Goal: Task Accomplishment & Management: Use online tool/utility

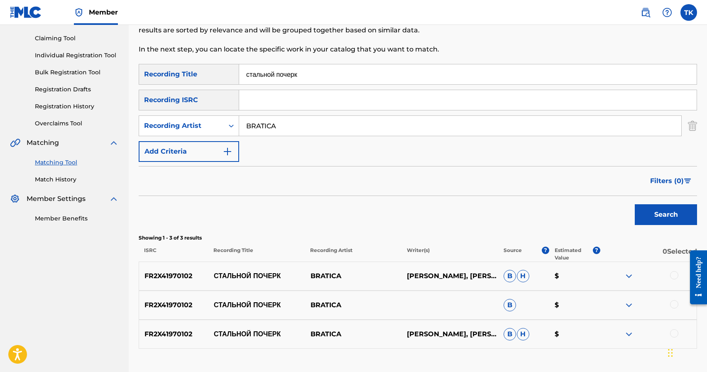
click at [321, 80] on input "стальной почерк" at bounding box center [467, 74] width 457 height 20
click at [644, 213] on button "Search" at bounding box center [666, 214] width 62 height 21
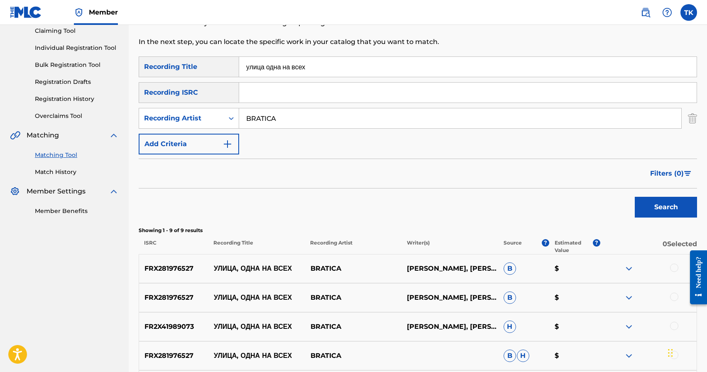
scroll to position [59, 0]
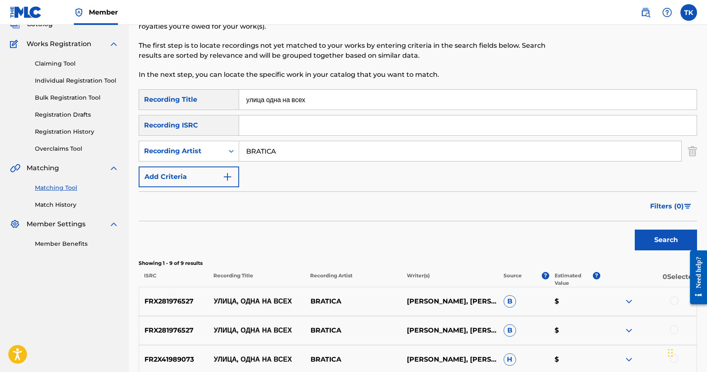
click at [345, 100] on input "улица одна на всех" at bounding box center [467, 100] width 457 height 20
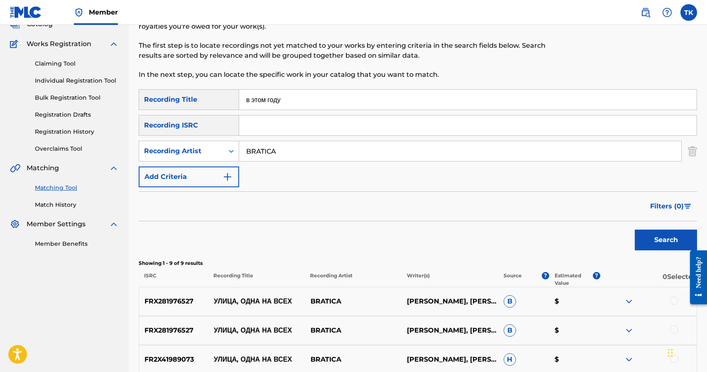
click at [656, 245] on button "Search" at bounding box center [666, 240] width 62 height 21
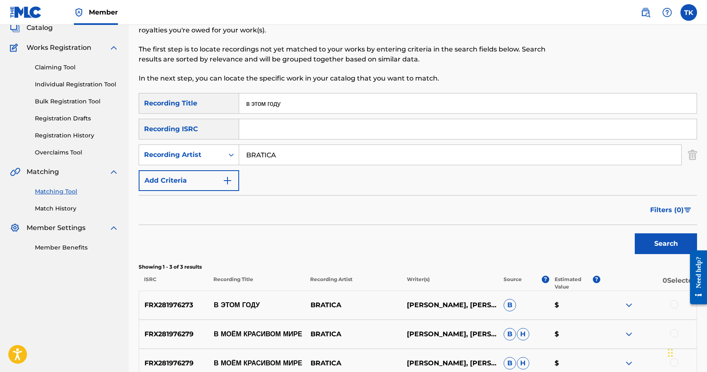
scroll to position [51, 0]
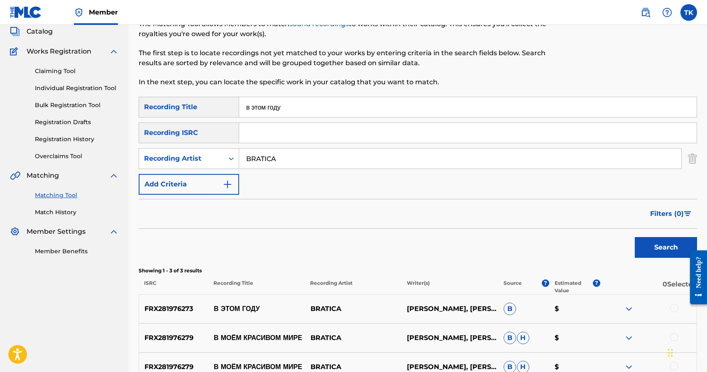
click at [337, 108] on input "в этом году" at bounding box center [467, 107] width 457 height 20
click at [666, 248] on button "Search" at bounding box center [666, 247] width 62 height 21
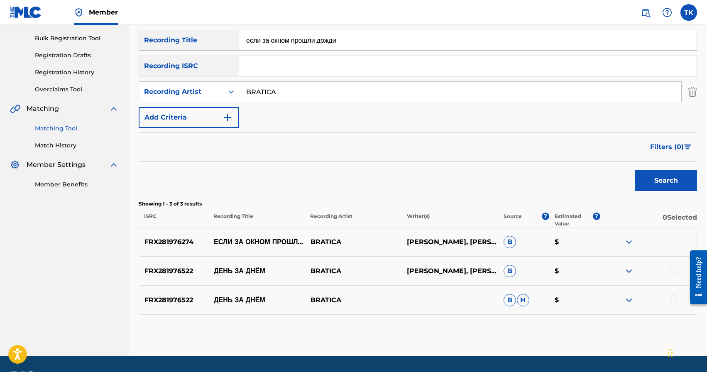
scroll to position [94, 0]
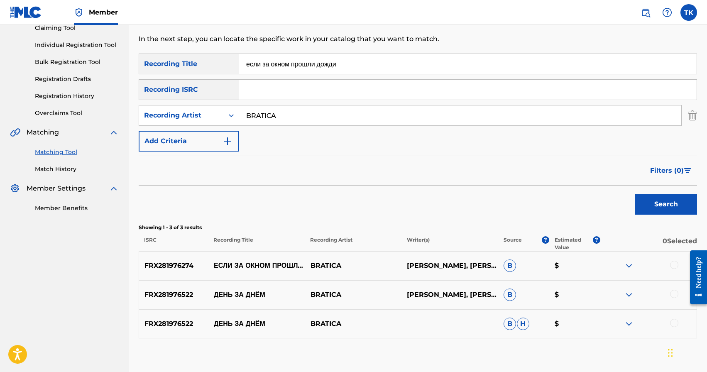
click at [366, 62] on input "если за окном прошли дожди" at bounding box center [467, 64] width 457 height 20
click at [650, 205] on button "Search" at bounding box center [666, 204] width 62 height 21
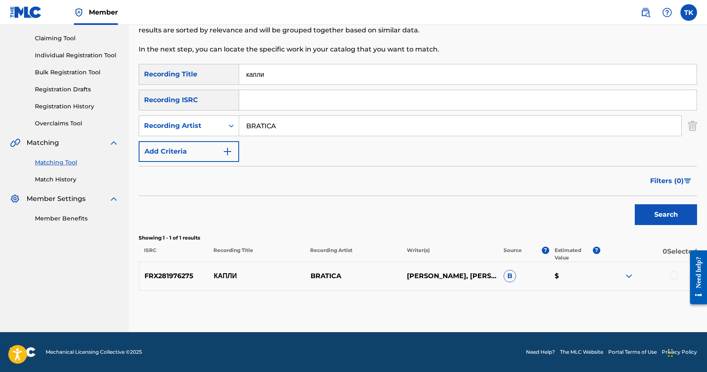
scroll to position [84, 0]
click at [351, 74] on input "капли" at bounding box center [467, 74] width 457 height 20
click at [647, 216] on button "Search" at bounding box center [666, 214] width 62 height 21
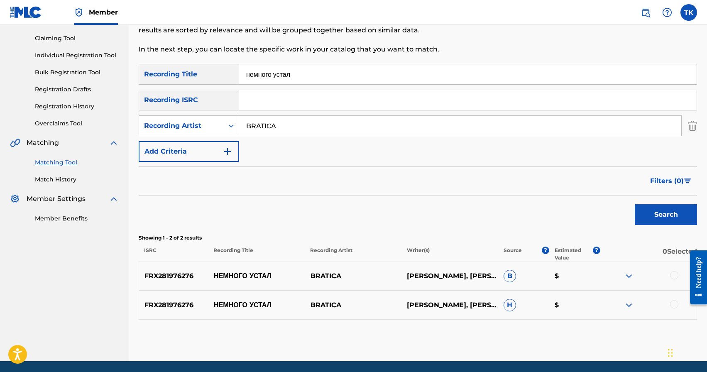
click at [315, 77] on input "немного устал" at bounding box center [467, 74] width 457 height 20
click at [643, 210] on button "Search" at bounding box center [666, 214] width 62 height 21
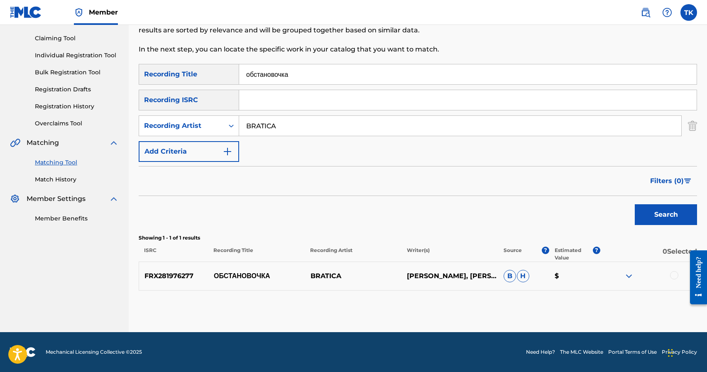
click at [345, 68] on input "обстановочка" at bounding box center [467, 74] width 457 height 20
click at [655, 211] on button "Search" at bounding box center [666, 214] width 62 height 21
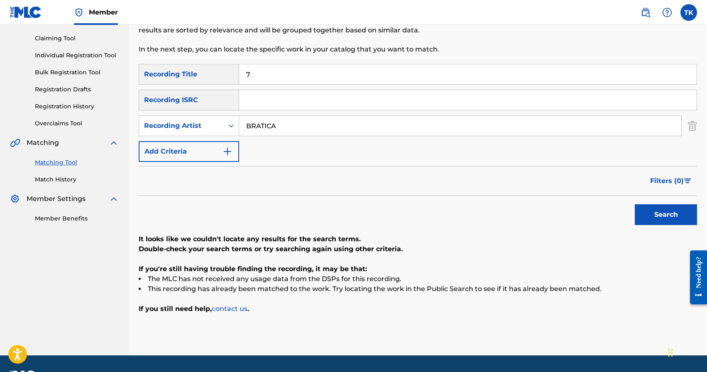
click at [326, 82] on input "7" at bounding box center [467, 74] width 457 height 20
click at [672, 222] on button "Search" at bounding box center [666, 214] width 62 height 21
click at [291, 68] on input "77" at bounding box center [467, 74] width 457 height 20
click at [664, 215] on button "Search" at bounding box center [666, 214] width 62 height 21
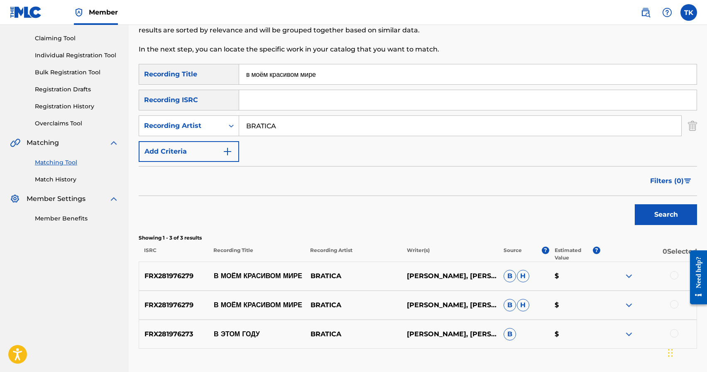
scroll to position [110, 0]
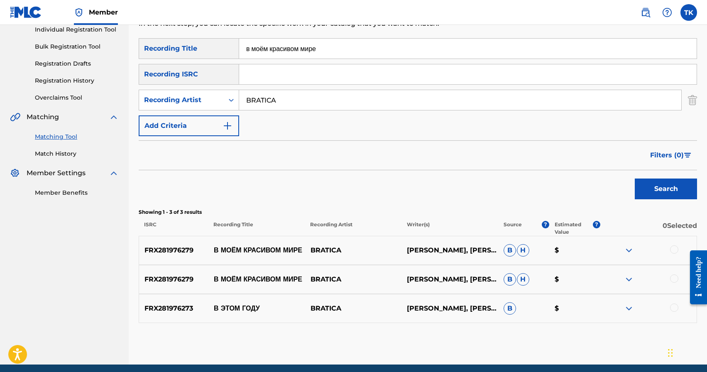
click at [341, 50] on input "в моём красивом мире" at bounding box center [467, 49] width 457 height 20
click at [662, 183] on button "Search" at bounding box center [666, 188] width 62 height 21
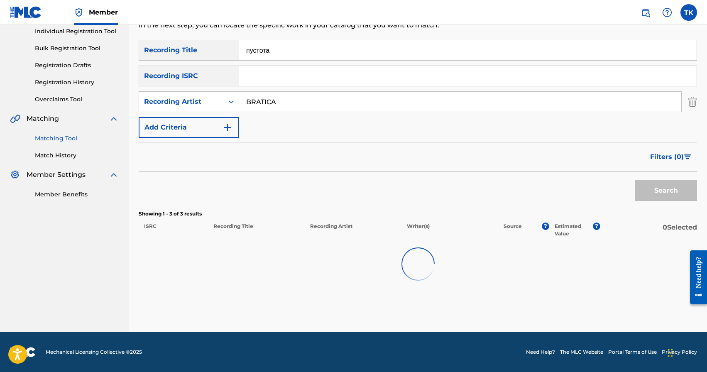
scroll to position [107, 0]
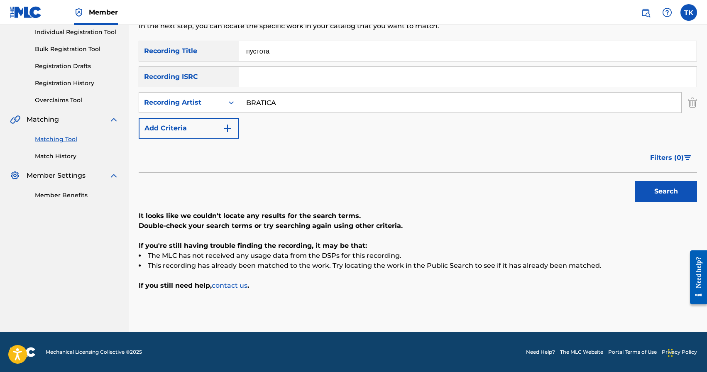
click at [396, 50] on input "пустота" at bounding box center [467, 51] width 457 height 20
click at [635, 181] on button "Search" at bounding box center [666, 191] width 62 height 21
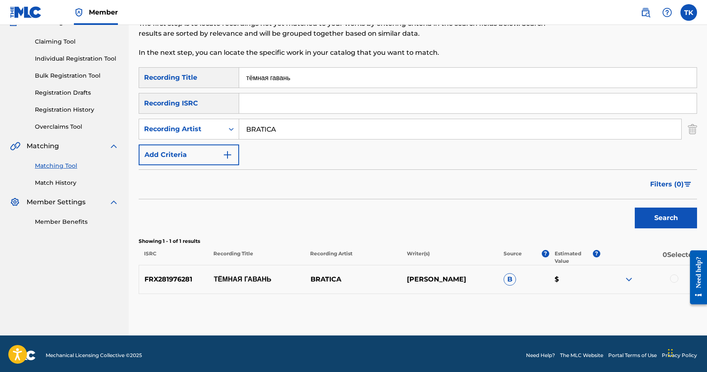
scroll to position [84, 0]
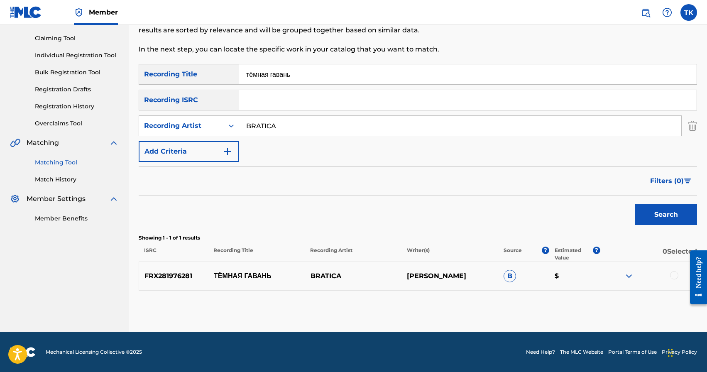
click at [343, 72] on input "тёмная гавань" at bounding box center [467, 74] width 457 height 20
click at [663, 219] on button "Search" at bounding box center [666, 214] width 62 height 21
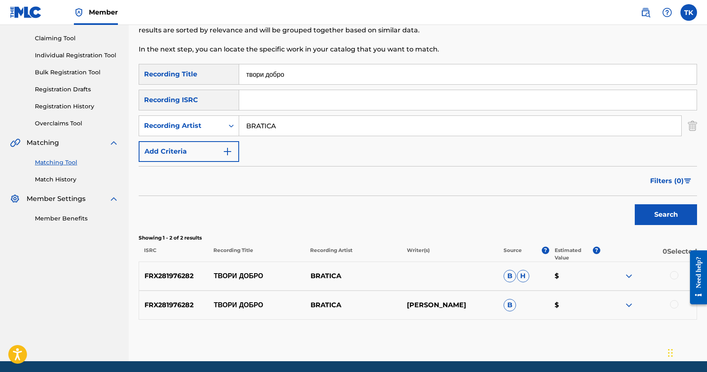
click at [335, 71] on input "твори добро" at bounding box center [467, 74] width 457 height 20
click at [661, 212] on button "Search" at bounding box center [666, 214] width 62 height 21
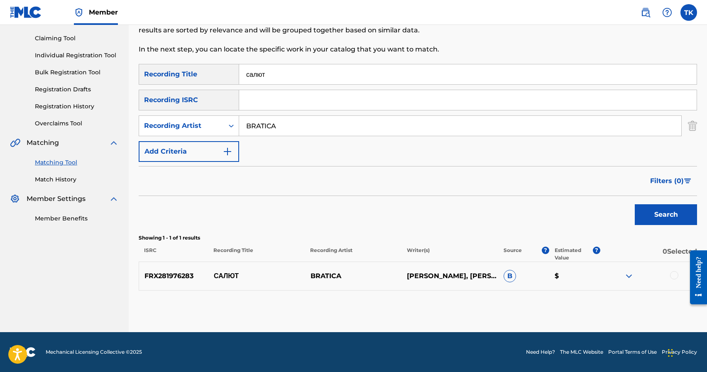
click at [310, 74] on input "салют" at bounding box center [467, 74] width 457 height 20
click at [668, 215] on button "Search" at bounding box center [666, 214] width 62 height 21
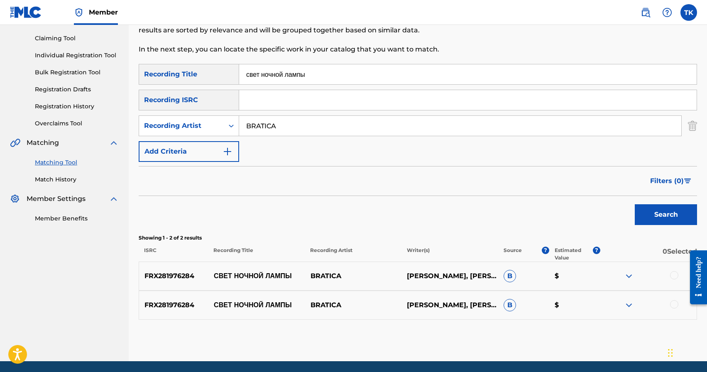
scroll to position [103, 0]
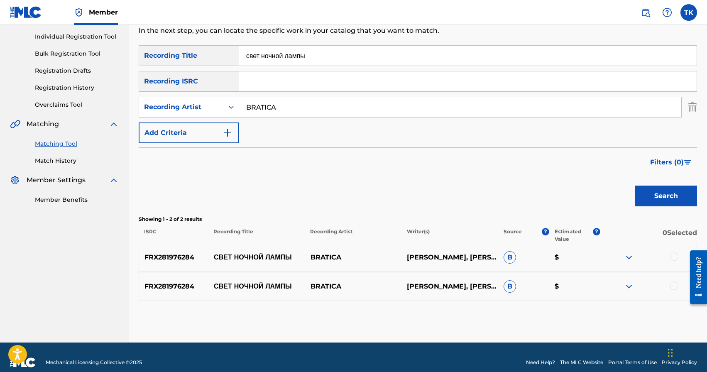
click at [343, 60] on input "свет ночной лампы" at bounding box center [467, 56] width 457 height 20
click at [665, 201] on button "Search" at bounding box center [666, 196] width 62 height 21
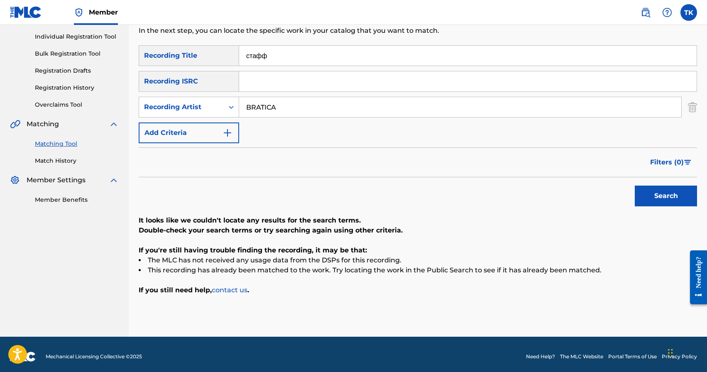
click at [284, 52] on input "стафф" at bounding box center [467, 56] width 457 height 20
click at [650, 200] on button "Search" at bounding box center [666, 196] width 62 height 21
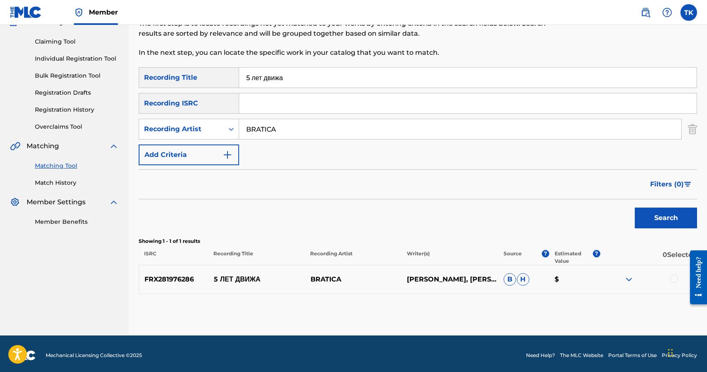
scroll to position [84, 0]
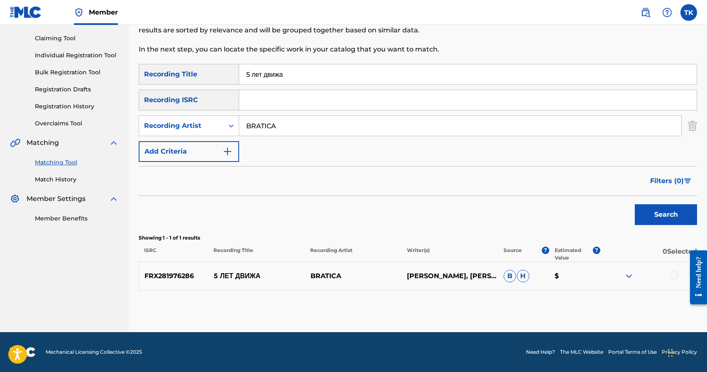
click at [314, 71] on input "5 лет движа" at bounding box center [467, 74] width 457 height 20
click at [657, 213] on button "Search" at bounding box center [666, 214] width 62 height 21
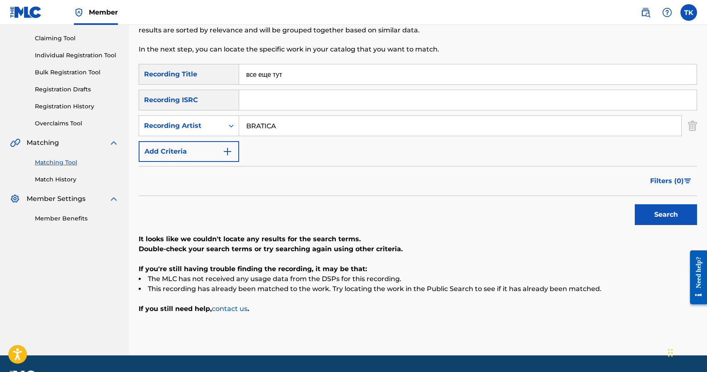
click at [275, 73] on input "все еще тут" at bounding box center [467, 74] width 457 height 20
click at [650, 221] on button "Search" at bounding box center [666, 214] width 62 height 21
click at [257, 74] on input "все ещё тут" at bounding box center [467, 74] width 457 height 20
click at [658, 210] on button "Search" at bounding box center [666, 214] width 62 height 21
click at [312, 79] on input "всё ещё тут" at bounding box center [467, 74] width 457 height 20
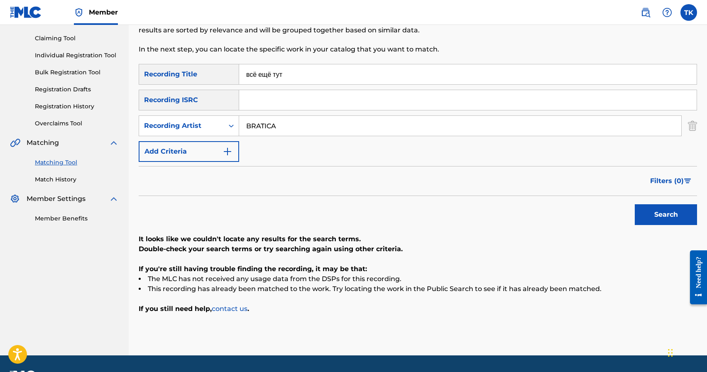
click at [312, 79] on input "всё ещё тут" at bounding box center [467, 74] width 457 height 20
click at [653, 213] on button "Search" at bounding box center [666, 214] width 62 height 21
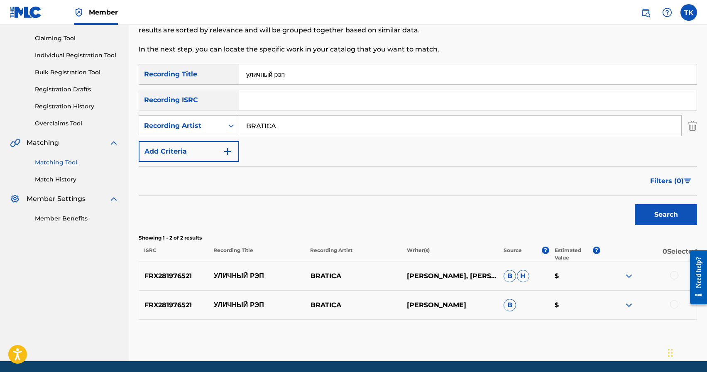
click at [310, 73] on input "уличный рэп" at bounding box center [467, 74] width 457 height 20
click at [663, 221] on button "Search" at bounding box center [666, 214] width 62 height 21
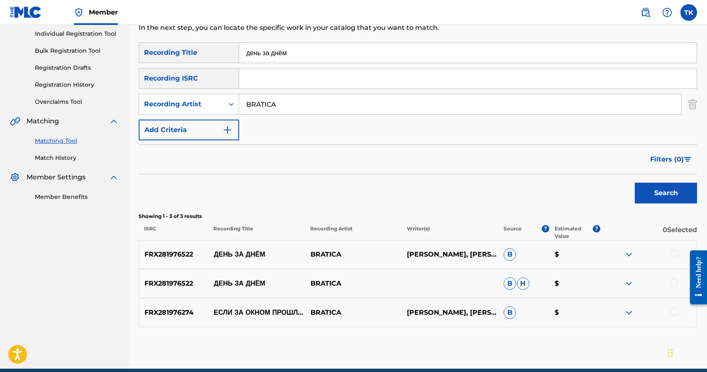
scroll to position [111, 0]
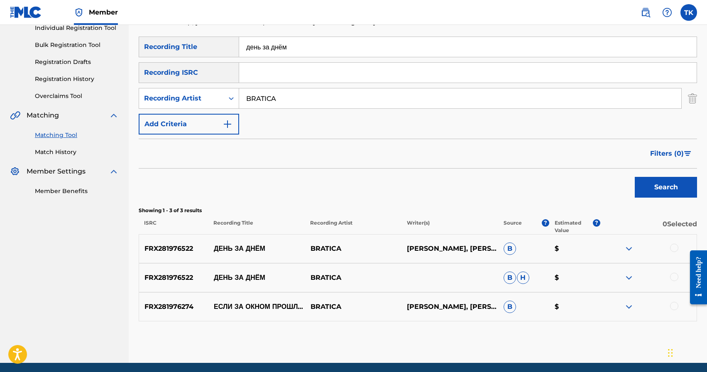
click at [334, 52] on input "день за днём" at bounding box center [467, 47] width 457 height 20
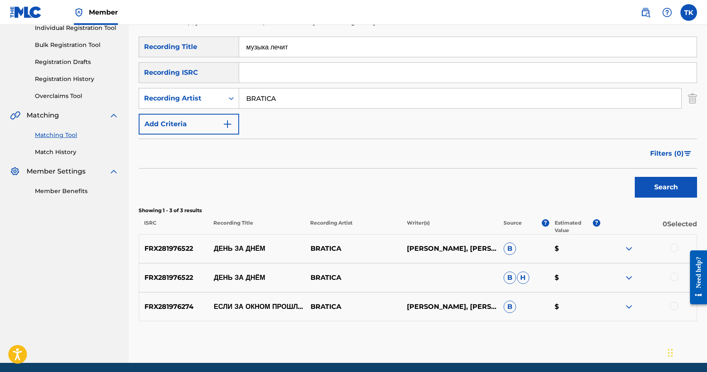
click at [645, 182] on button "Search" at bounding box center [666, 187] width 62 height 21
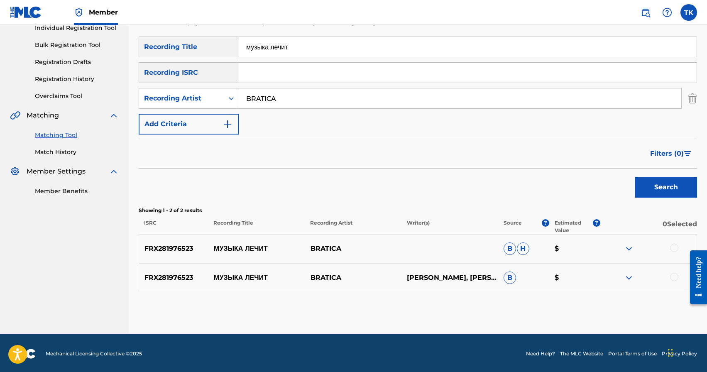
click at [376, 59] on div "SearchWithCriteriab0559913-5a75-405d-91dc-636087738ff8 Recording Title музыка л…" at bounding box center [418, 86] width 558 height 98
click at [372, 52] on input "музыка лечит" at bounding box center [467, 47] width 457 height 20
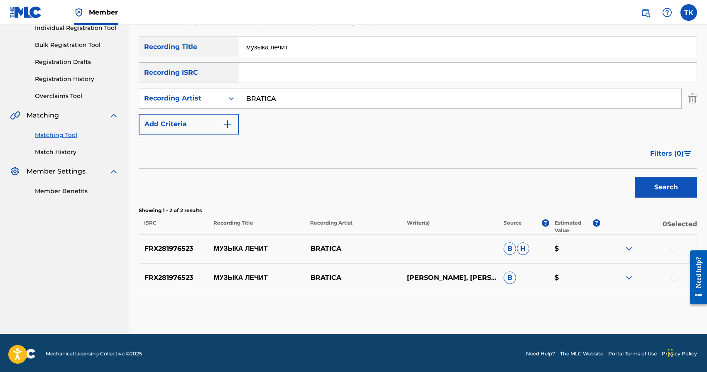
click at [372, 52] on input "музыка лечит" at bounding box center [467, 47] width 457 height 20
type input "братское сердце"
click at [666, 187] on button "Search" at bounding box center [666, 187] width 62 height 21
click at [293, 99] on input "BRATICA" at bounding box center [460, 98] width 442 height 20
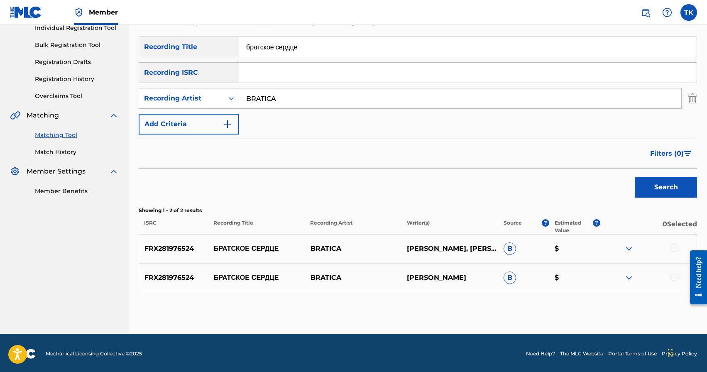
click at [293, 99] on input "BRATICA" at bounding box center [460, 98] width 442 height 20
type input "[PERSON_NAME]"
click at [337, 52] on input "братское сердце" at bounding box center [467, 47] width 457 height 20
type input "б"
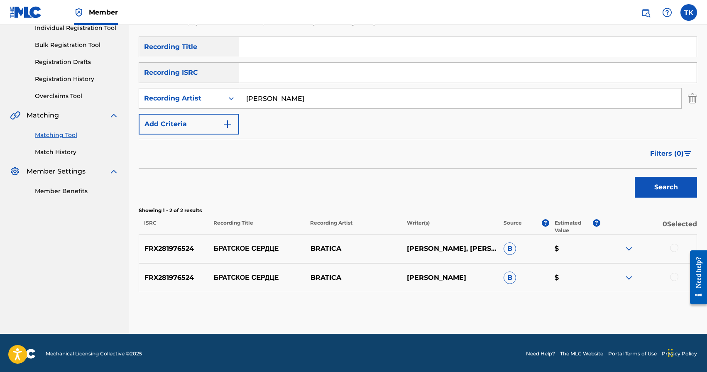
click at [656, 183] on button "Search" at bounding box center [666, 187] width 62 height 21
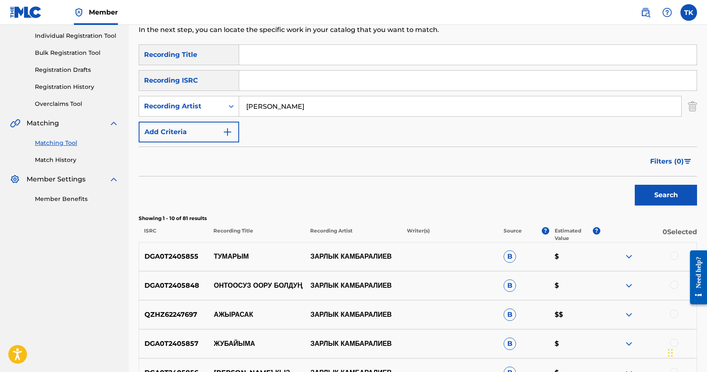
scroll to position [100, 0]
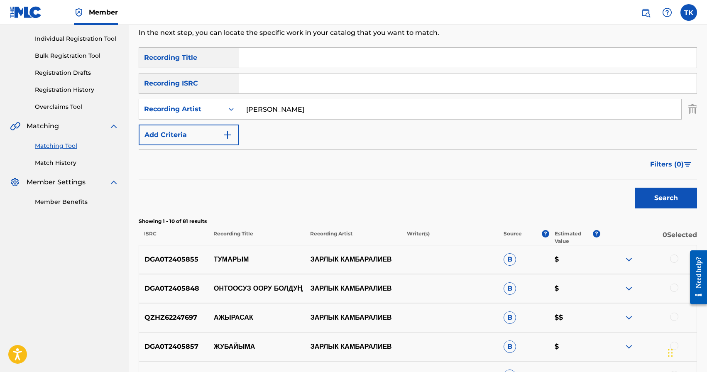
click at [665, 168] on span "Filters ( 0 )" at bounding box center [667, 164] width 34 height 10
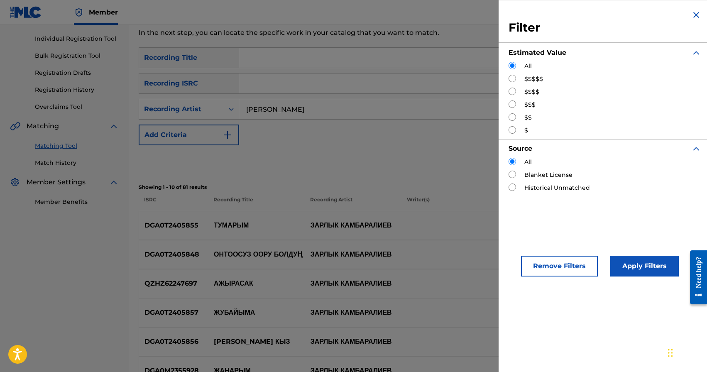
click at [515, 103] on input "Search Form" at bounding box center [511, 103] width 7 height 7
radio input "true"
click at [657, 261] on button "Apply Filters" at bounding box center [644, 266] width 68 height 21
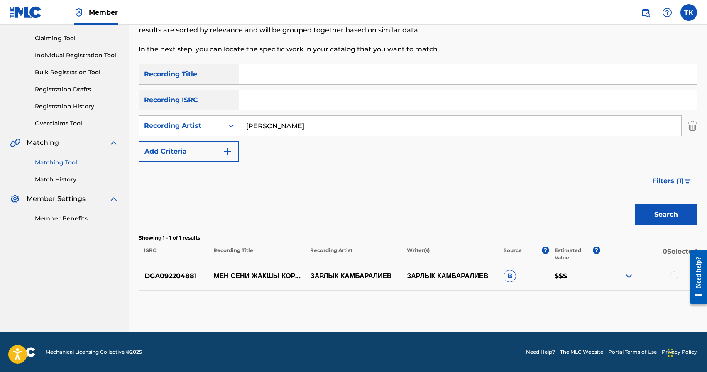
scroll to position [84, 0]
click at [655, 176] on span "Filters ( 1 )" at bounding box center [668, 181] width 32 height 10
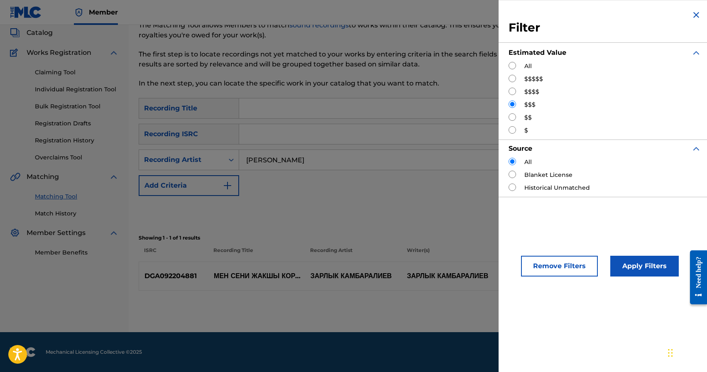
scroll to position [50, 0]
click at [513, 93] on input "Search Form" at bounding box center [511, 91] width 7 height 7
radio input "true"
click at [637, 269] on button "Apply Filters" at bounding box center [644, 266] width 68 height 21
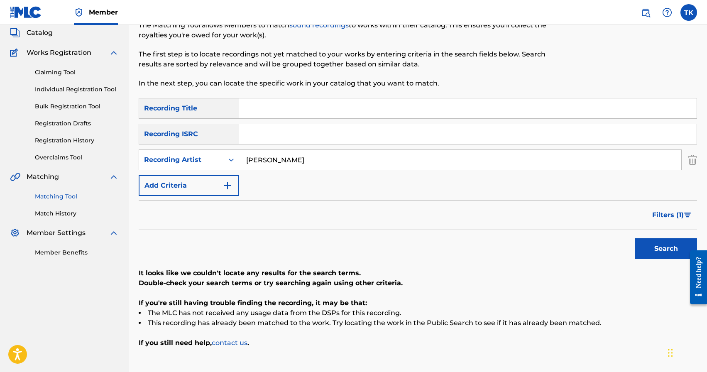
click at [661, 219] on span "Filters ( 1 )" at bounding box center [668, 215] width 32 height 10
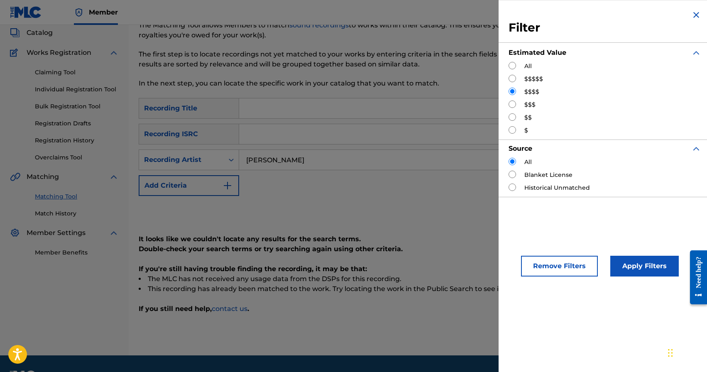
click at [514, 105] on input "Search Form" at bounding box center [511, 103] width 7 height 7
radio input "true"
click at [641, 258] on button "Apply Filters" at bounding box center [644, 266] width 68 height 21
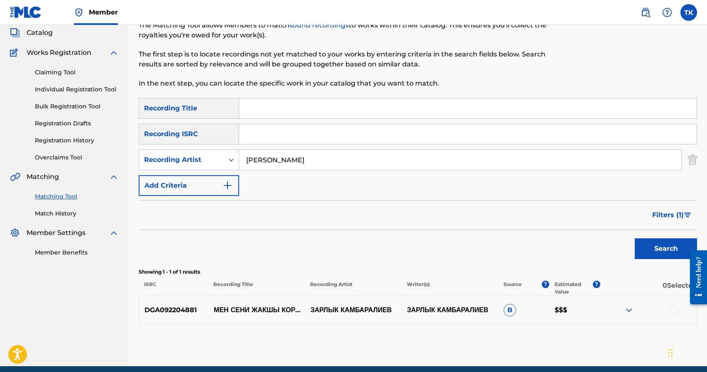
click at [250, 305] on p "МЕН СЕНИ ЖАКШЫ КОРОМ" at bounding box center [256, 310] width 97 height 10
copy p "МЕН СЕНИ ЖАКШЫ КОРОМ"
click at [675, 309] on div at bounding box center [674, 309] width 8 height 8
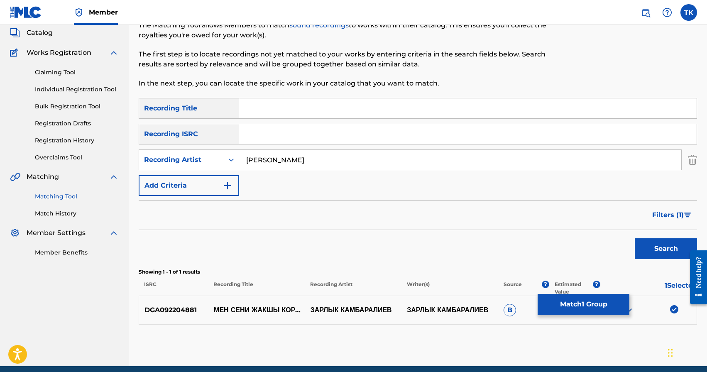
click at [600, 307] on button "Match 1 Group" at bounding box center [584, 304] width 92 height 21
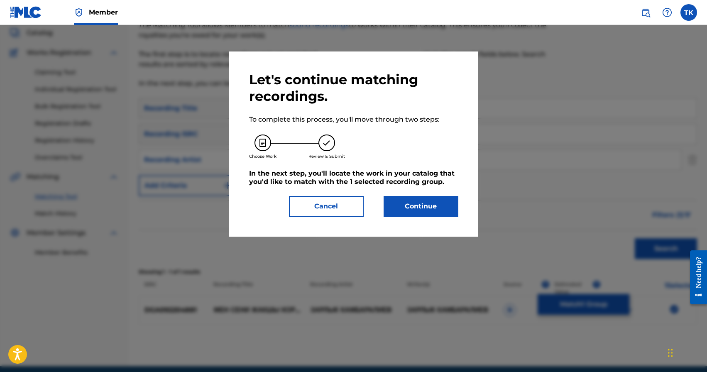
click at [452, 215] on button "Continue" at bounding box center [421, 206] width 75 height 21
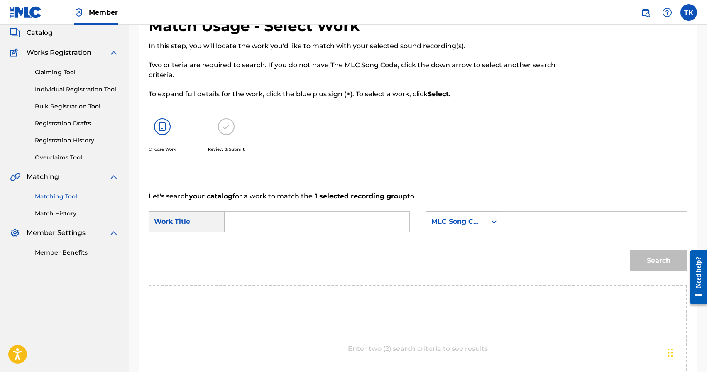
click at [348, 215] on input "Search Form" at bounding box center [317, 222] width 171 height 20
paste input "МЕН СЕНИ ЖАКШЫ КОРОМ"
type input "МЕН СЕНИ ЖАКШЫ КОРОМ"
click at [486, 229] on div "MLC Song Code" at bounding box center [456, 222] width 60 height 16
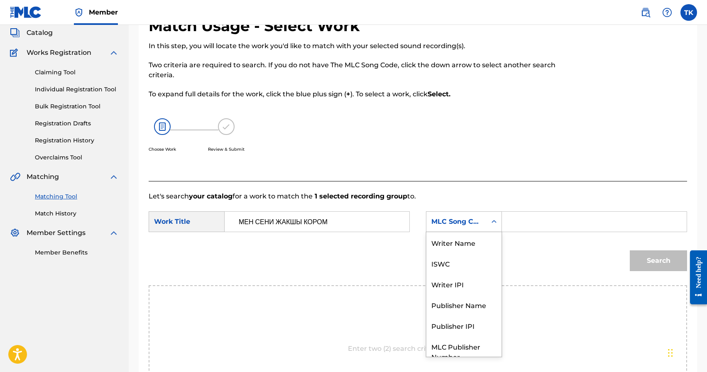
scroll to position [31, 0]
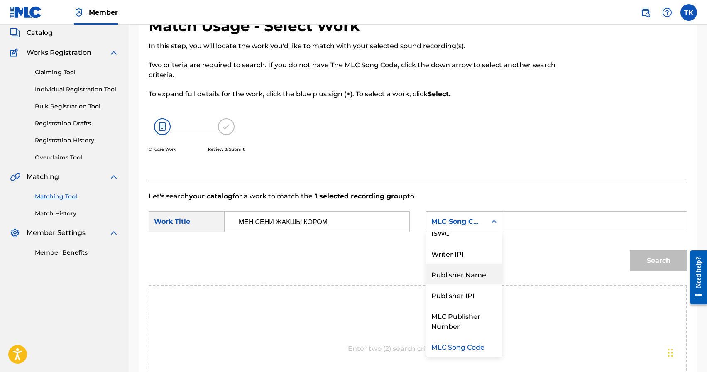
click at [465, 277] on div "Publisher Name" at bounding box center [463, 274] width 75 height 21
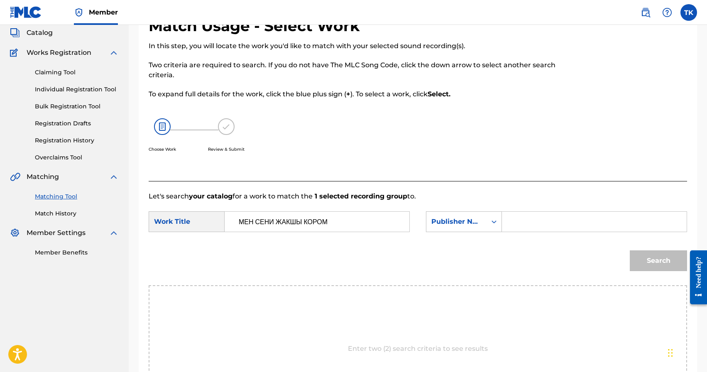
click at [530, 229] on input "Search Form" at bounding box center [594, 222] width 171 height 20
type input "INFINITY MUSIC"
click at [667, 266] on button "Search" at bounding box center [658, 260] width 57 height 21
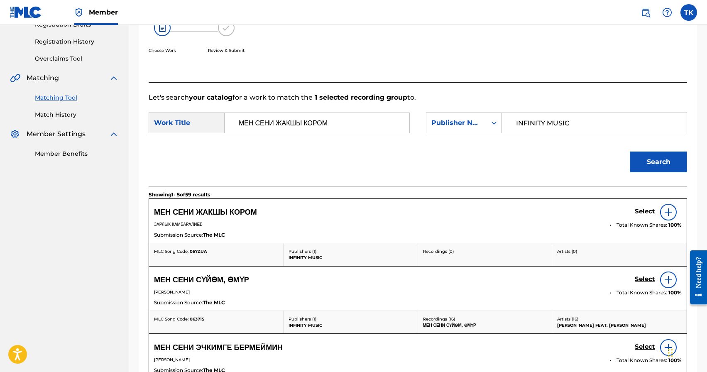
scroll to position [154, 0]
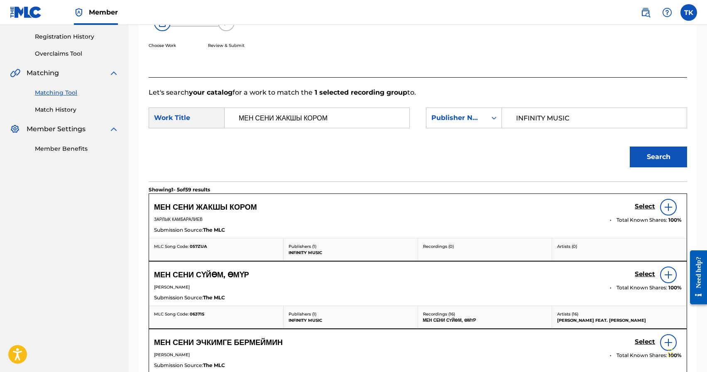
click at [639, 208] on h5 "Select" at bounding box center [645, 207] width 20 height 8
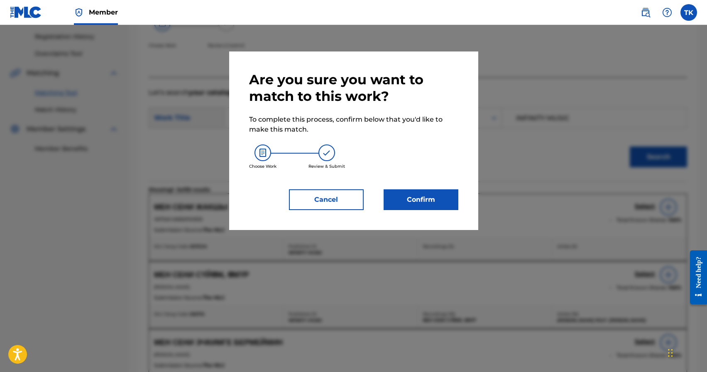
click at [431, 198] on button "Confirm" at bounding box center [421, 199] width 75 height 21
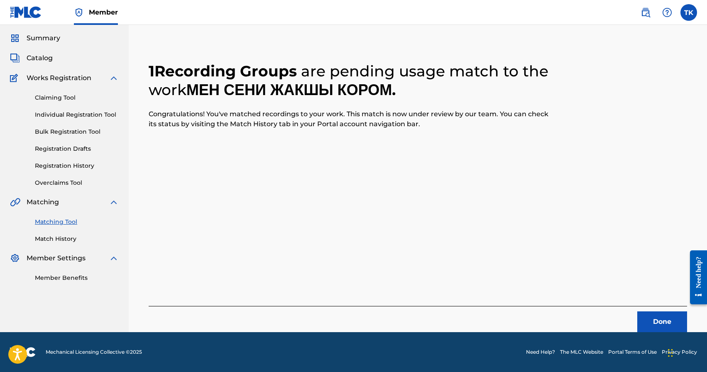
scroll to position [24, 0]
click at [661, 323] on button "Done" at bounding box center [662, 321] width 50 height 21
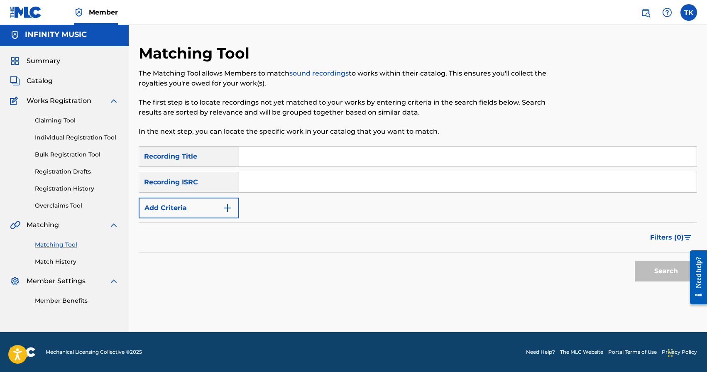
scroll to position [0, 0]
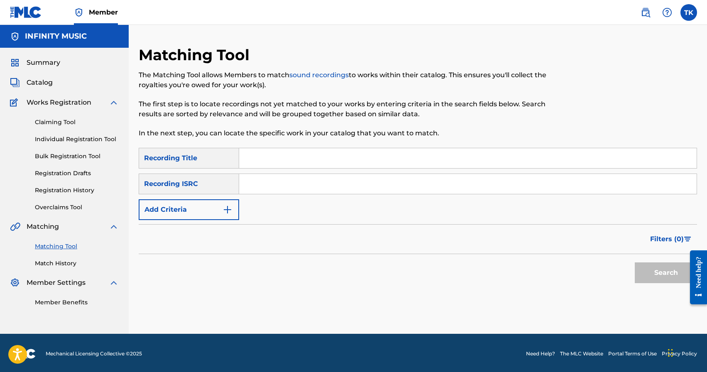
click at [220, 204] on button "Add Criteria" at bounding box center [189, 209] width 100 height 21
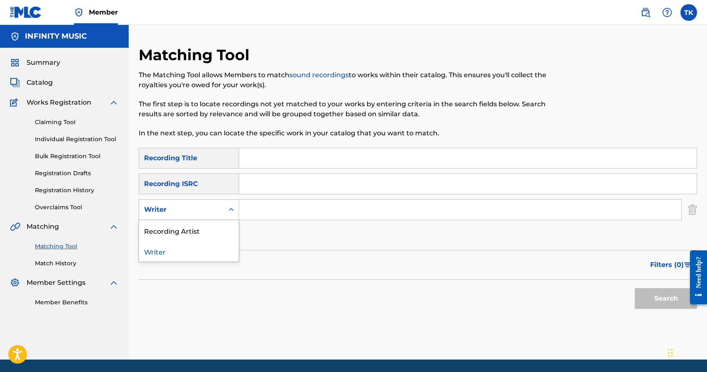
click at [220, 204] on div "Writer" at bounding box center [181, 210] width 85 height 16
click at [220, 220] on div "Recording Artist" at bounding box center [189, 230] width 100 height 21
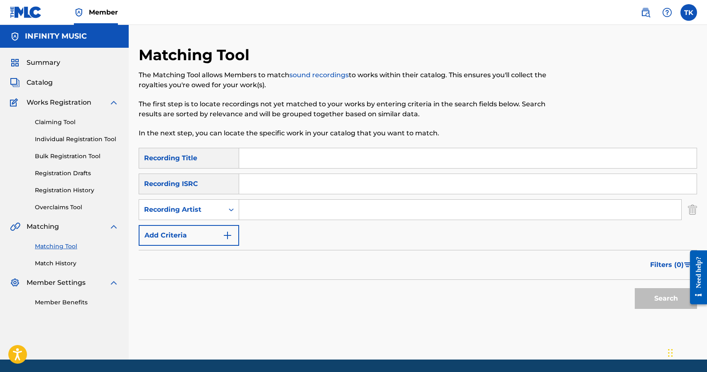
click at [252, 207] on input "Search Form" at bounding box center [460, 210] width 442 height 20
type input "DJ [PERSON_NAME]"
click at [655, 265] on span "Filters ( 0 )" at bounding box center [667, 265] width 34 height 10
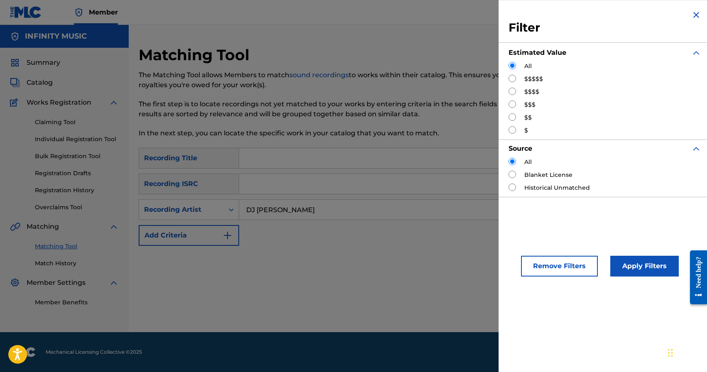
click at [628, 265] on button "Apply Filters" at bounding box center [644, 266] width 68 height 21
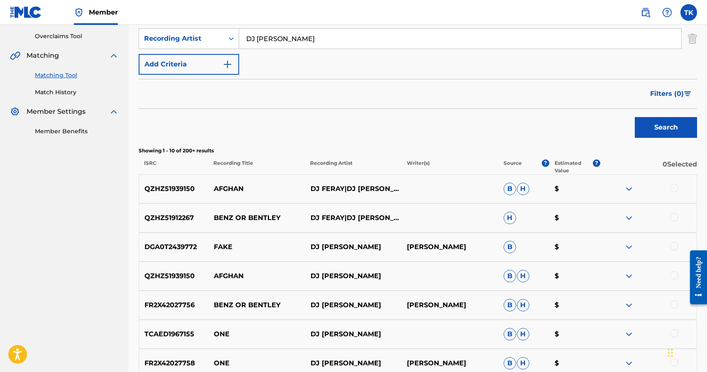
scroll to position [160, 0]
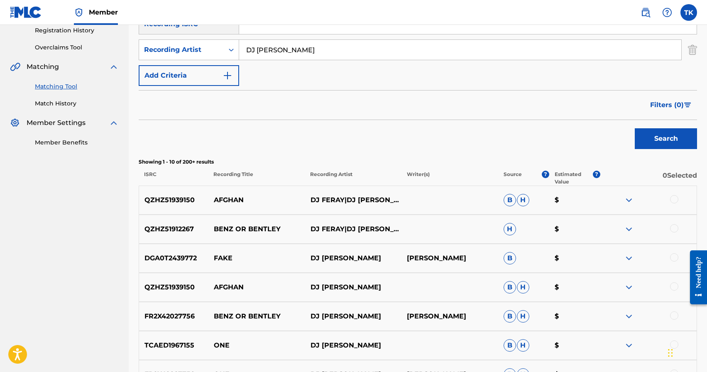
click at [660, 105] on span "Filters ( 0 )" at bounding box center [667, 105] width 34 height 10
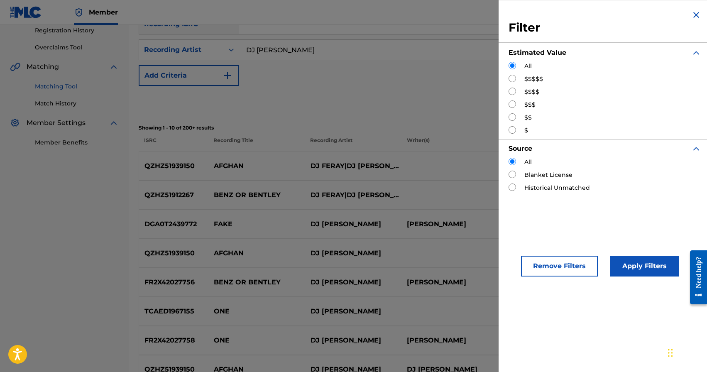
click at [513, 106] on input "Search Form" at bounding box center [511, 103] width 7 height 7
radio input "true"
click at [638, 270] on button "Apply Filters" at bounding box center [644, 266] width 68 height 21
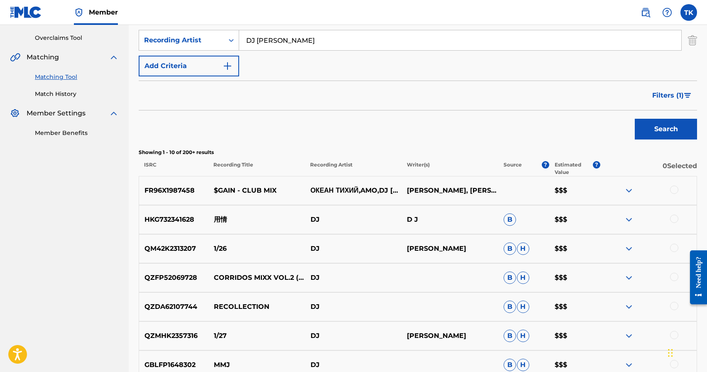
scroll to position [165, 0]
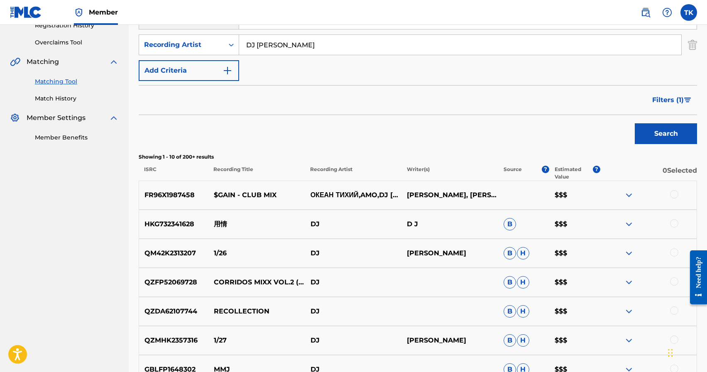
click at [671, 96] on span "Filters ( 1 )" at bounding box center [668, 100] width 32 height 10
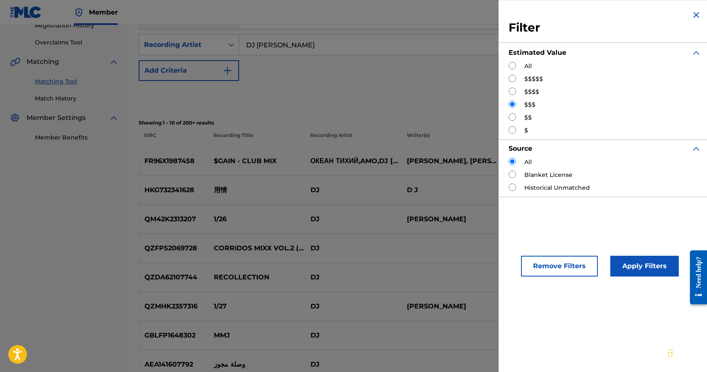
click at [513, 92] on input "Search Form" at bounding box center [511, 91] width 7 height 7
radio input "true"
click at [629, 270] on button "Apply Filters" at bounding box center [644, 266] width 68 height 21
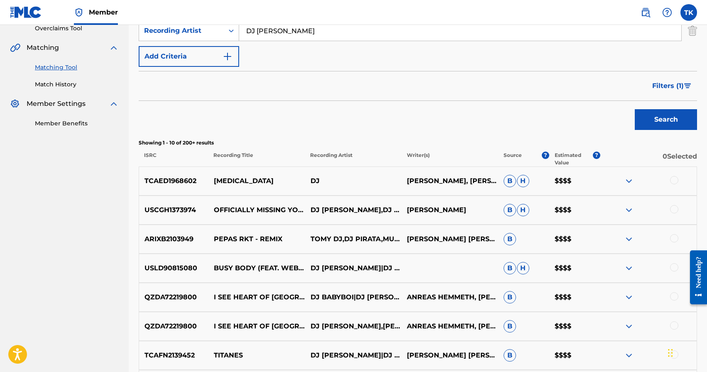
scroll to position [182, 0]
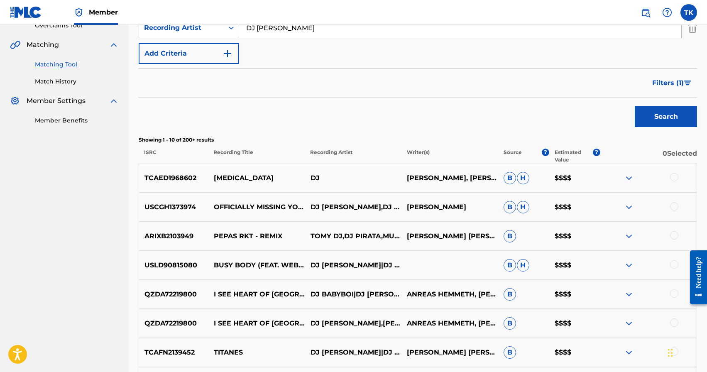
click at [667, 85] on span "Filters ( 1 )" at bounding box center [668, 83] width 32 height 10
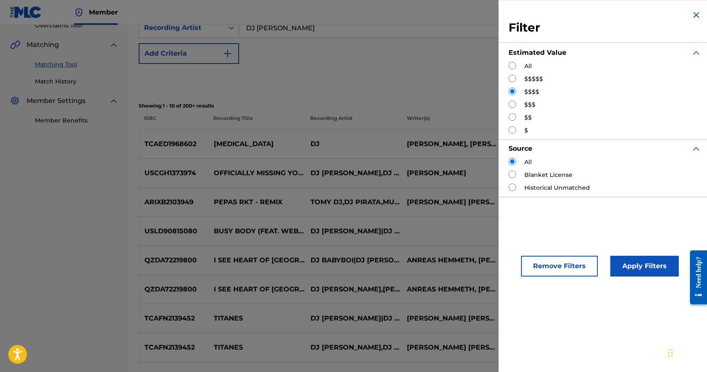
click at [511, 80] on input "Search Form" at bounding box center [511, 78] width 7 height 7
radio input "true"
click at [627, 259] on button "Apply Filters" at bounding box center [644, 266] width 68 height 21
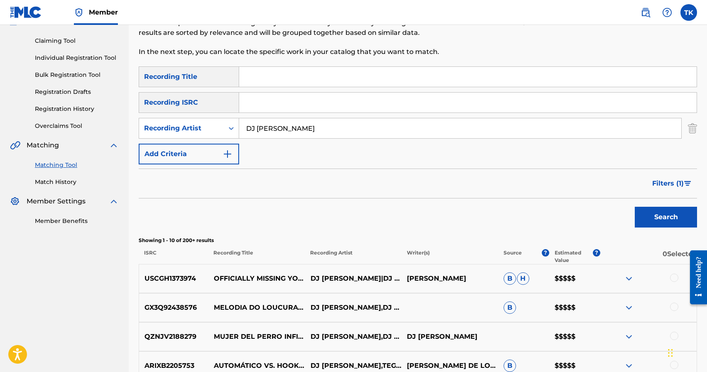
scroll to position [73, 0]
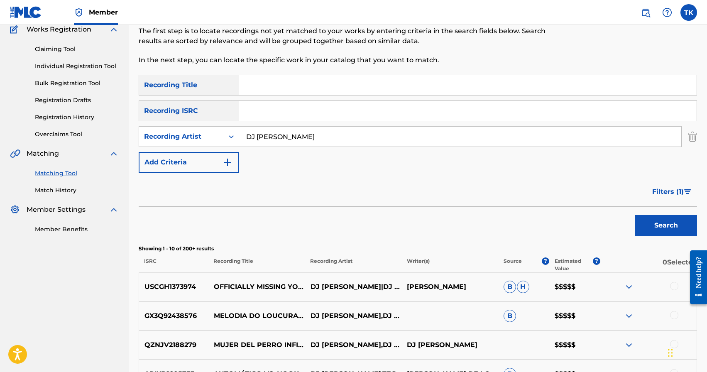
click at [670, 196] on span "Filters ( 1 )" at bounding box center [668, 192] width 32 height 10
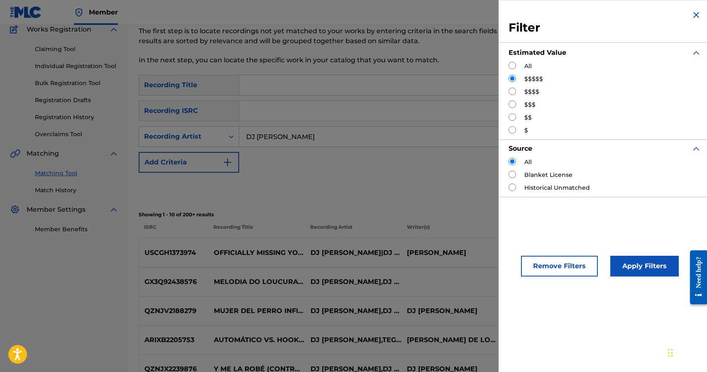
click at [557, 261] on button "Remove Filters" at bounding box center [559, 266] width 77 height 21
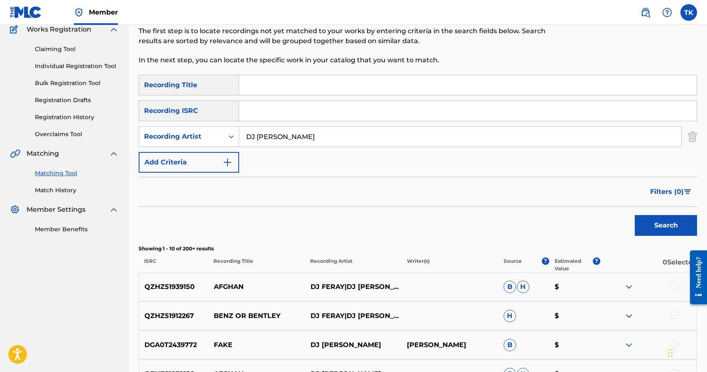
click at [318, 88] on input "Search Form" at bounding box center [467, 85] width 457 height 20
click at [645, 226] on button "Search" at bounding box center [666, 225] width 62 height 21
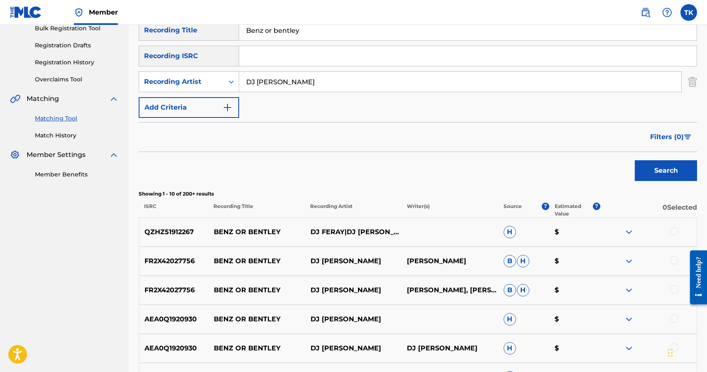
scroll to position [109, 0]
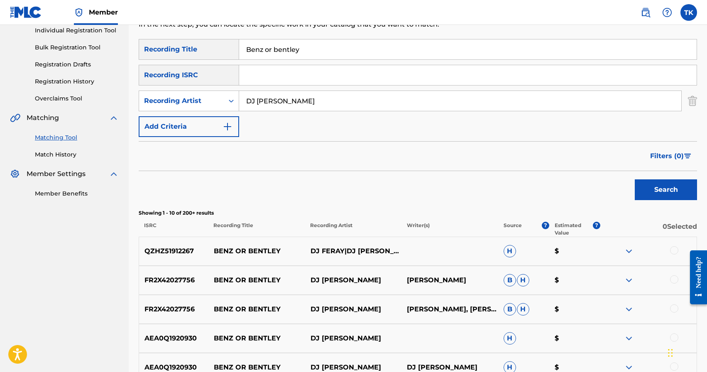
click at [312, 49] on input "Benz or bentley" at bounding box center [467, 49] width 457 height 20
click at [655, 191] on button "Search" at bounding box center [666, 189] width 62 height 21
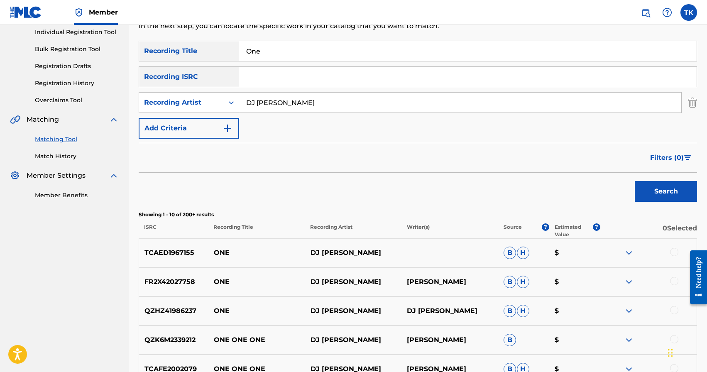
scroll to position [106, 0]
click at [317, 60] on input "One" at bounding box center [467, 52] width 457 height 20
click at [687, 202] on button "Search" at bounding box center [666, 192] width 62 height 21
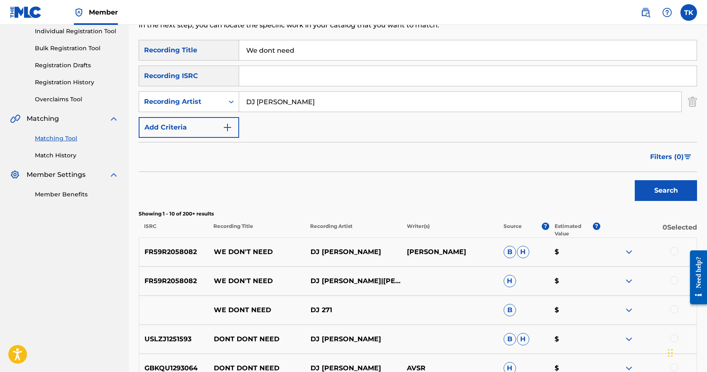
scroll to position [107, 0]
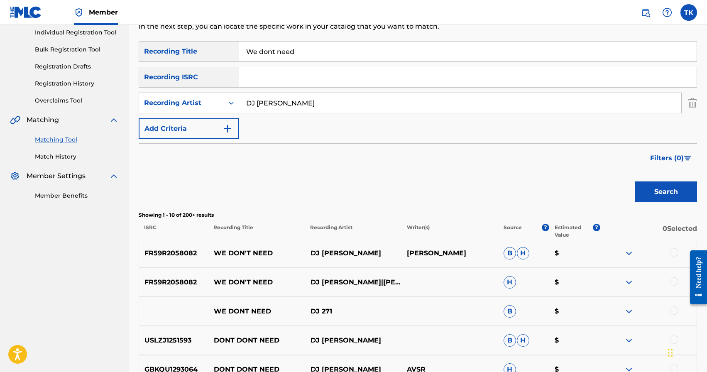
click at [303, 54] on input "We dont need" at bounding box center [467, 52] width 457 height 20
click at [670, 191] on button "Search" at bounding box center [666, 191] width 62 height 21
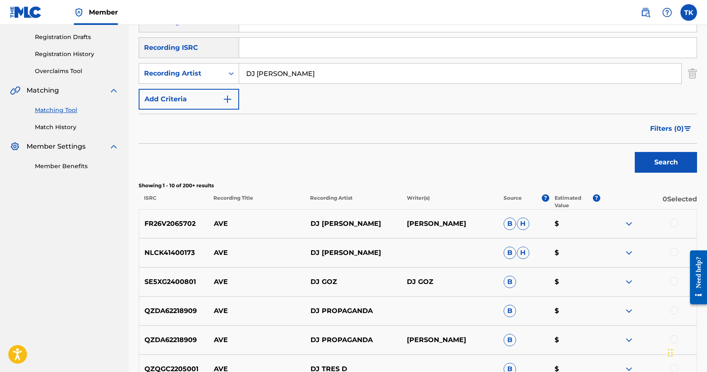
scroll to position [122, 0]
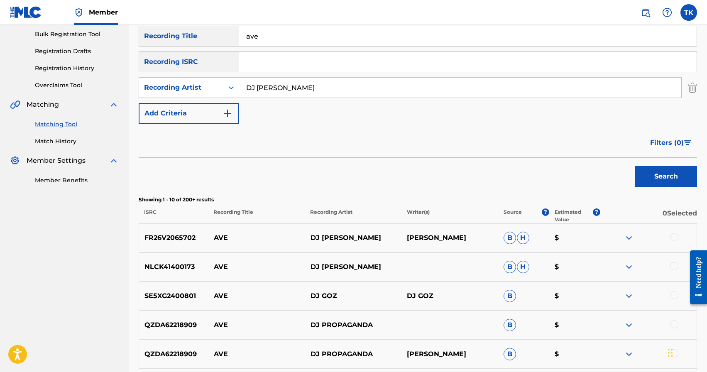
click at [374, 36] on input "ave" at bounding box center [467, 36] width 457 height 20
click at [643, 175] on button "Search" at bounding box center [666, 176] width 62 height 21
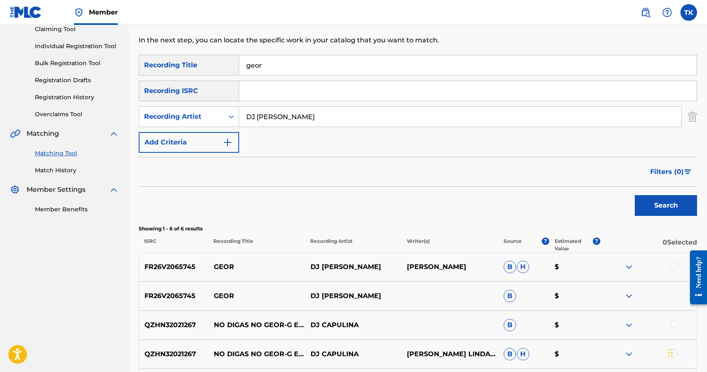
scroll to position [93, 0]
click at [306, 59] on input "geor" at bounding box center [467, 66] width 457 height 20
click at [670, 205] on button "Search" at bounding box center [666, 206] width 62 height 21
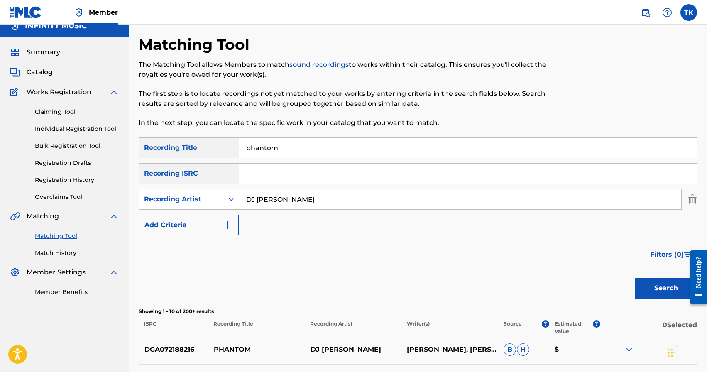
scroll to position [0, 0]
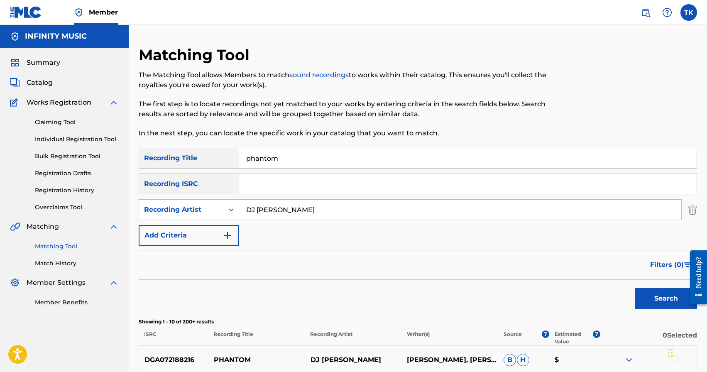
click at [337, 157] on input "phantom" at bounding box center [467, 158] width 457 height 20
click at [670, 289] on button "Search" at bounding box center [666, 298] width 62 height 21
click at [291, 163] on input "lor" at bounding box center [467, 158] width 457 height 20
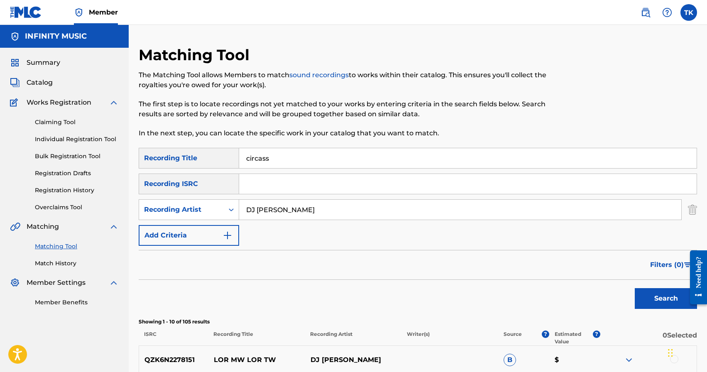
click at [646, 295] on button "Search" at bounding box center [666, 298] width 62 height 21
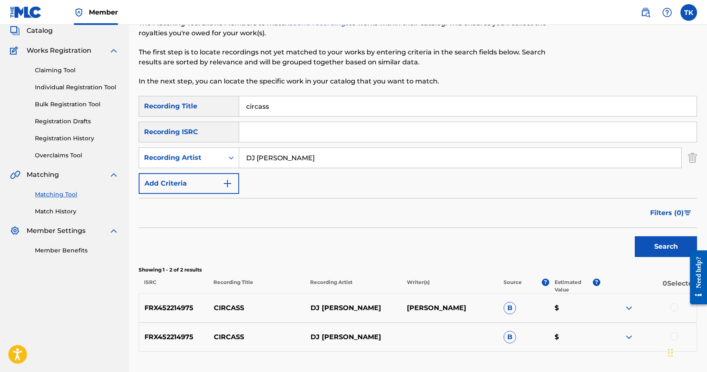
scroll to position [42, 0]
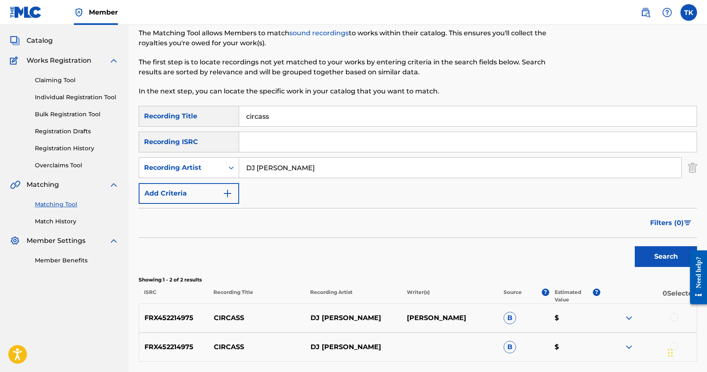
click at [383, 120] on input "circass" at bounding box center [467, 116] width 457 height 20
click at [665, 267] on div "Search" at bounding box center [664, 254] width 66 height 33
click at [660, 263] on button "Search" at bounding box center [666, 256] width 62 height 21
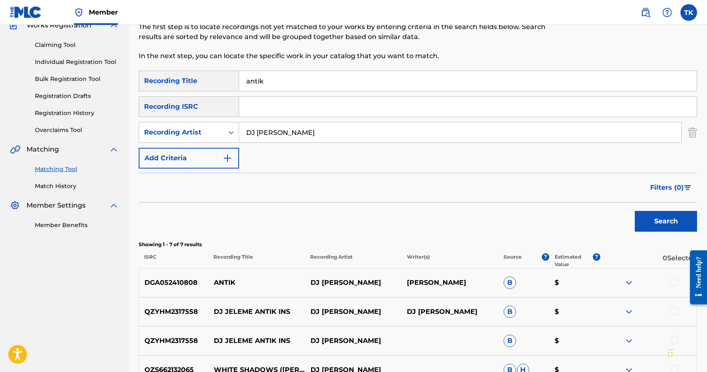
scroll to position [77, 0]
click at [301, 84] on input "antik" at bounding box center [467, 81] width 457 height 20
click at [645, 220] on button "Search" at bounding box center [666, 221] width 62 height 21
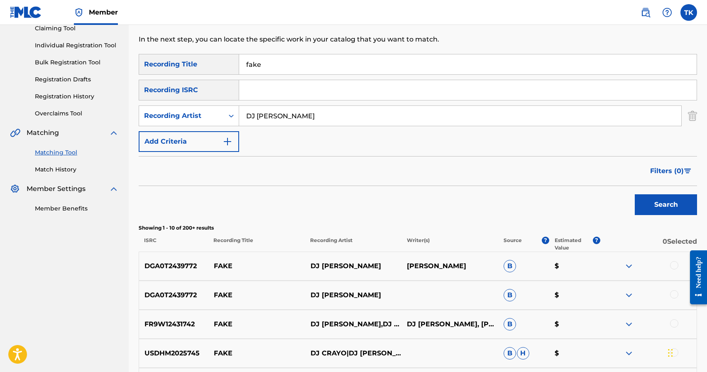
scroll to position [93, 0]
click at [367, 65] on input "fake" at bounding box center [467, 65] width 457 height 20
click at [651, 203] on button "Search" at bounding box center [666, 205] width 62 height 21
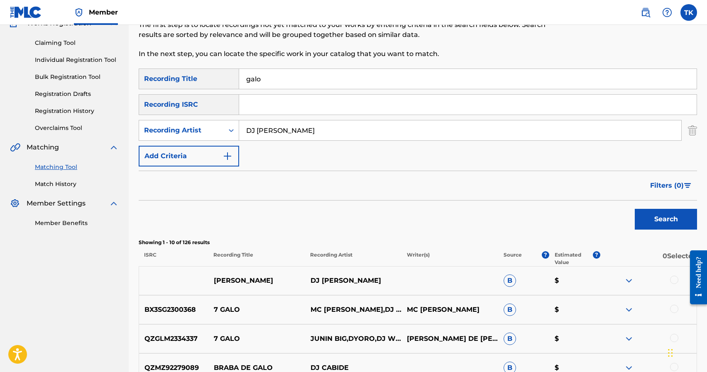
scroll to position [66, 0]
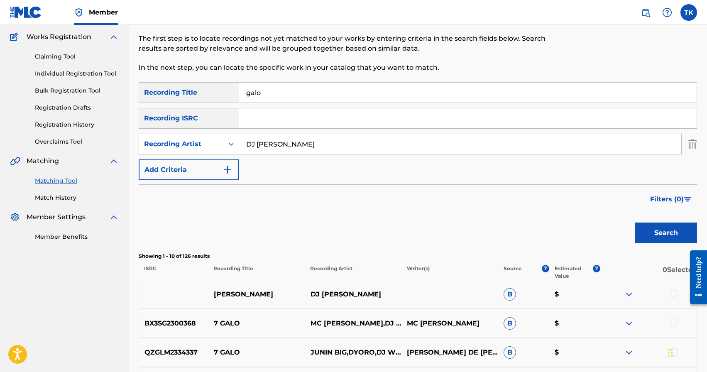
click at [370, 93] on input "galo" at bounding box center [467, 93] width 457 height 20
click at [641, 222] on button "Search" at bounding box center [666, 232] width 62 height 21
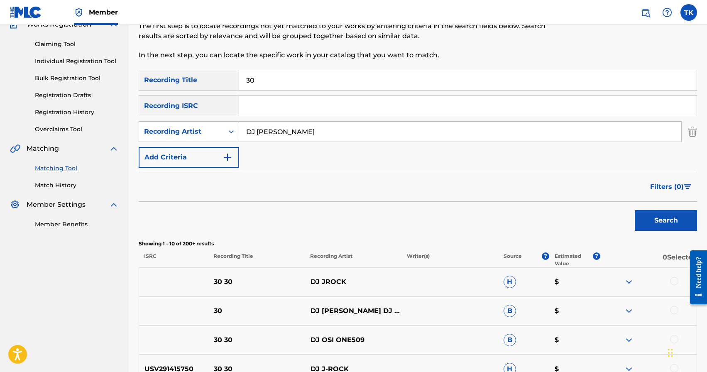
scroll to position [0, 0]
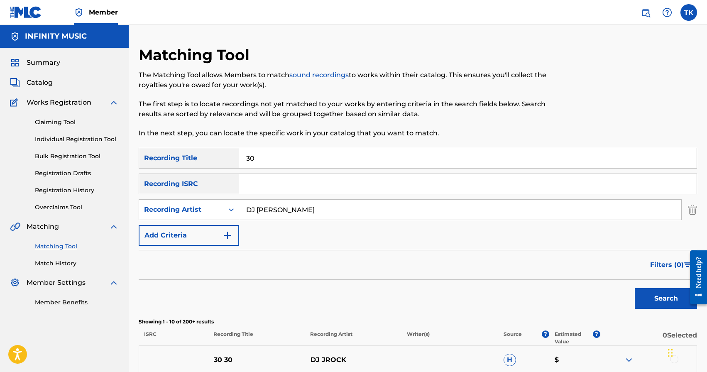
click at [291, 162] on input "30" at bounding box center [467, 158] width 457 height 20
type input "3"
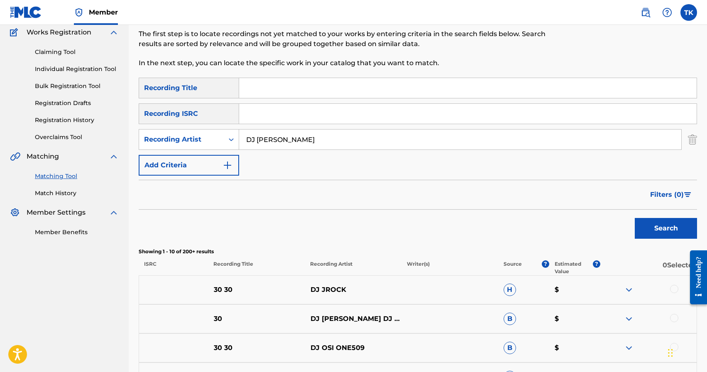
scroll to position [75, 0]
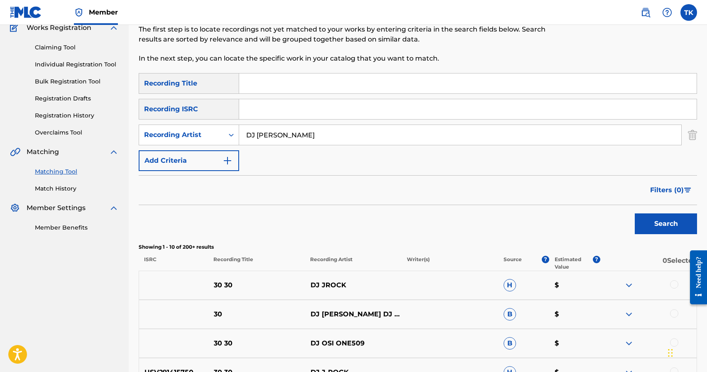
click at [320, 138] on input "DJ [PERSON_NAME]" at bounding box center [460, 135] width 442 height 20
type input "Begish"
click at [665, 188] on span "Filters ( 0 )" at bounding box center [667, 190] width 34 height 10
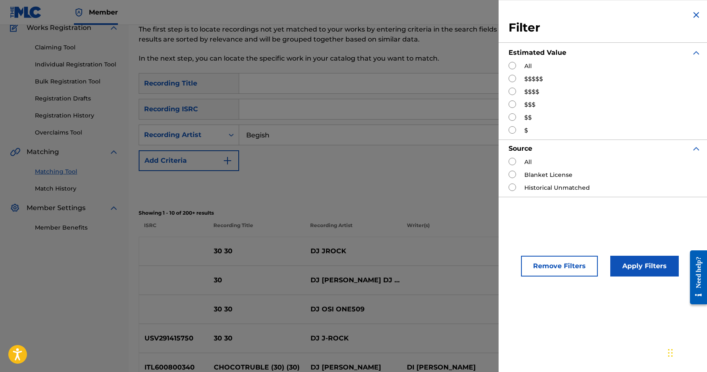
click at [515, 102] on input "Search Form" at bounding box center [511, 103] width 7 height 7
radio input "true"
click at [628, 269] on button "Apply Filters" at bounding box center [644, 266] width 68 height 21
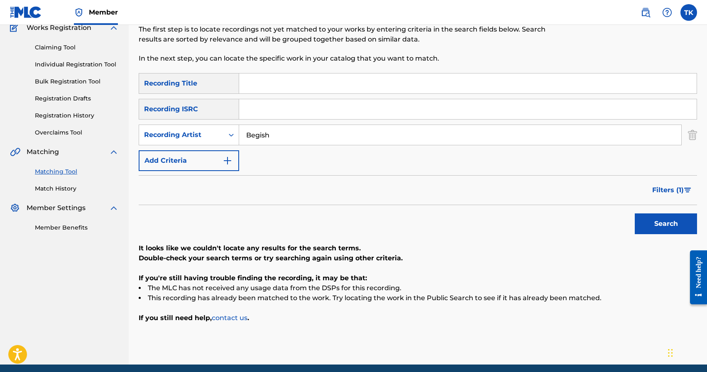
scroll to position [107, 0]
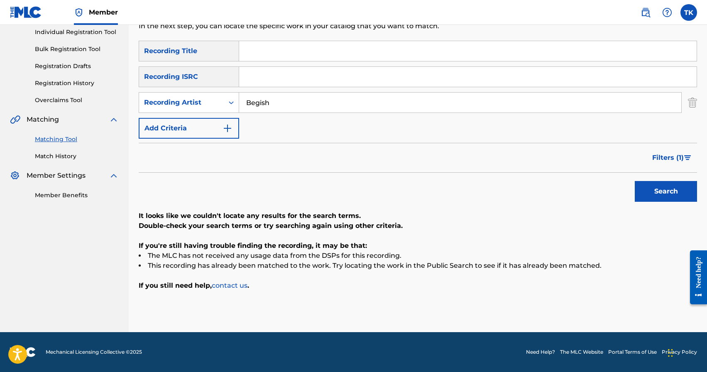
click at [371, 104] on input "Begish" at bounding box center [460, 103] width 442 height 20
type input "Бегиш"
click at [672, 185] on button "Search" at bounding box center [666, 191] width 62 height 21
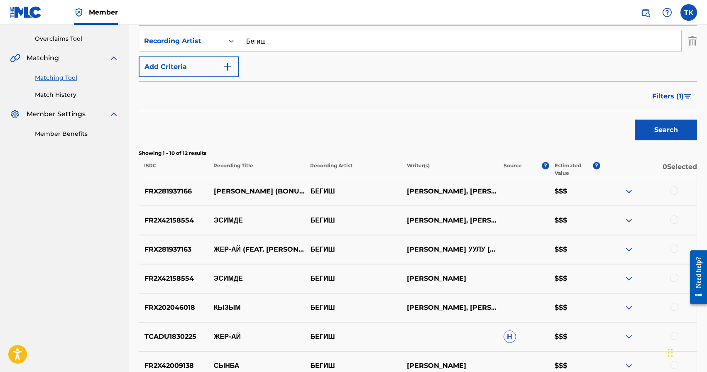
scroll to position [155, 0]
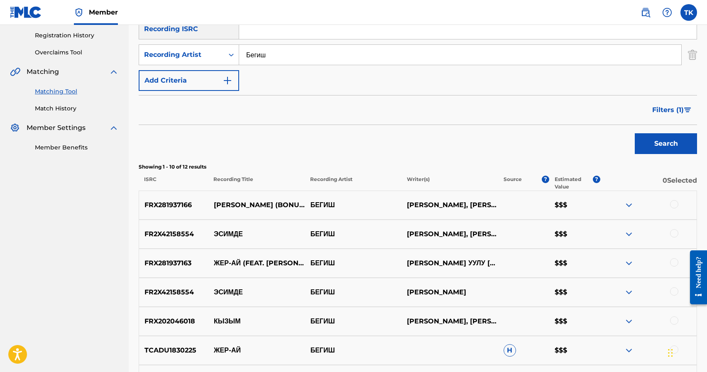
click at [657, 112] on span "Filters ( 1 )" at bounding box center [668, 110] width 32 height 10
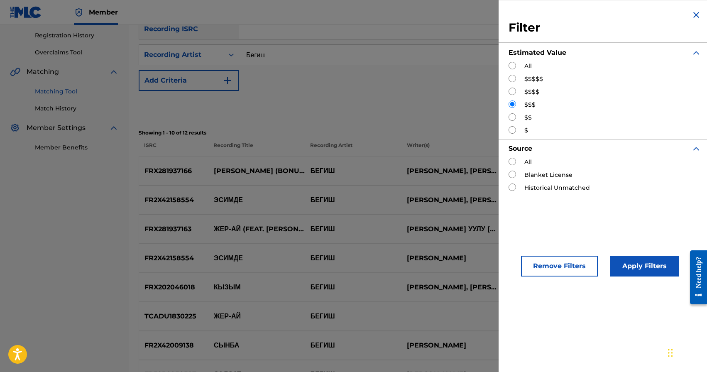
click at [511, 91] on input "Search Form" at bounding box center [511, 91] width 7 height 7
radio input "true"
click at [651, 263] on button "Apply Filters" at bounding box center [644, 266] width 68 height 21
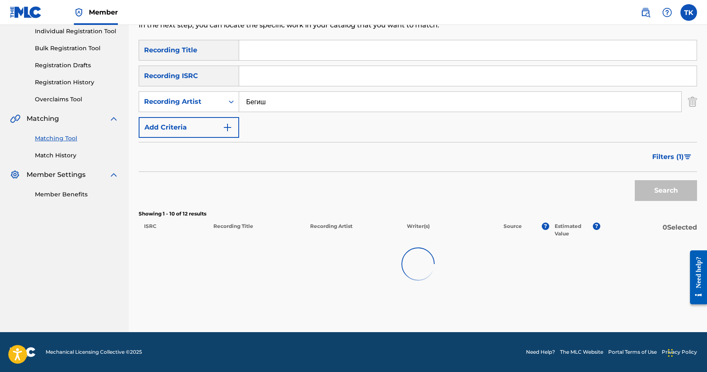
scroll to position [107, 0]
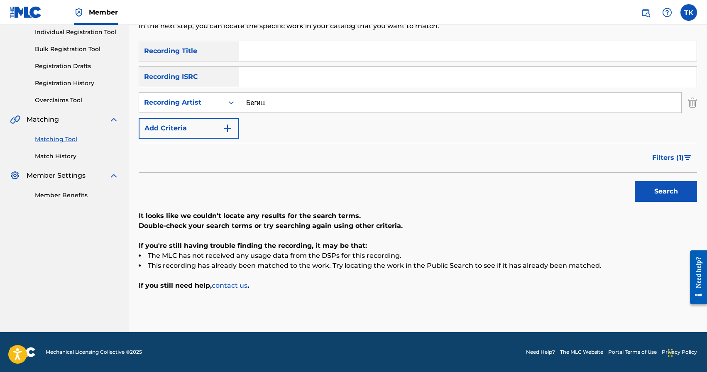
click at [667, 155] on span "Filters ( 1 )" at bounding box center [668, 158] width 32 height 10
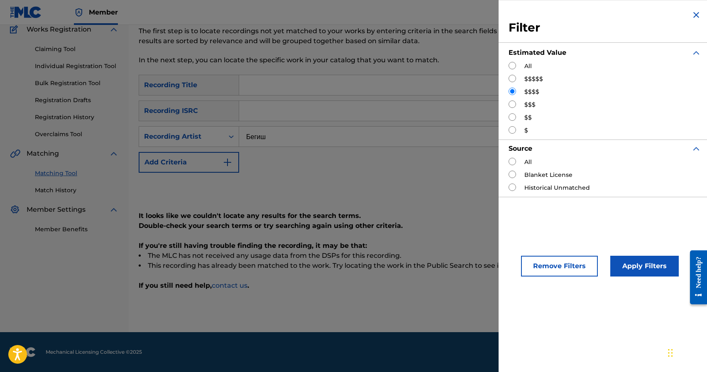
click at [513, 76] on input "Search Form" at bounding box center [511, 78] width 7 height 7
radio input "true"
click at [656, 259] on button "Apply Filters" at bounding box center [644, 266] width 68 height 21
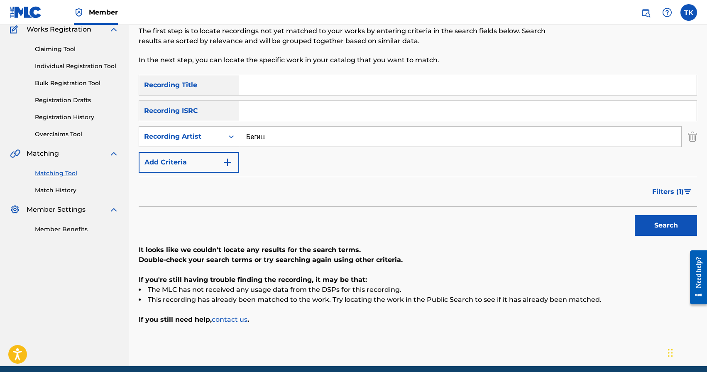
click at [666, 186] on button "Filters ( 1 )" at bounding box center [672, 191] width 50 height 21
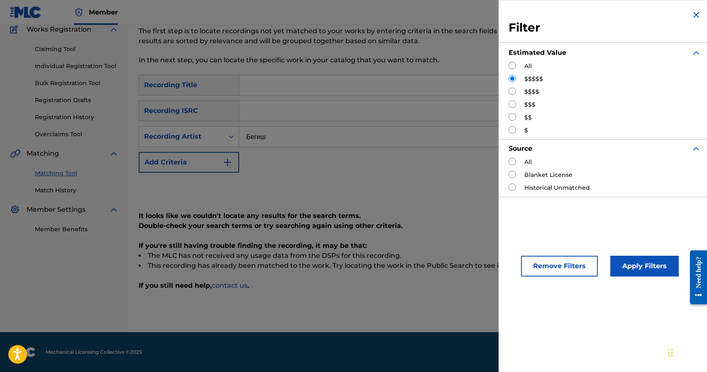
click at [512, 102] on input "Search Form" at bounding box center [511, 103] width 7 height 7
radio input "true"
click at [628, 256] on button "Apply Filters" at bounding box center [644, 266] width 68 height 21
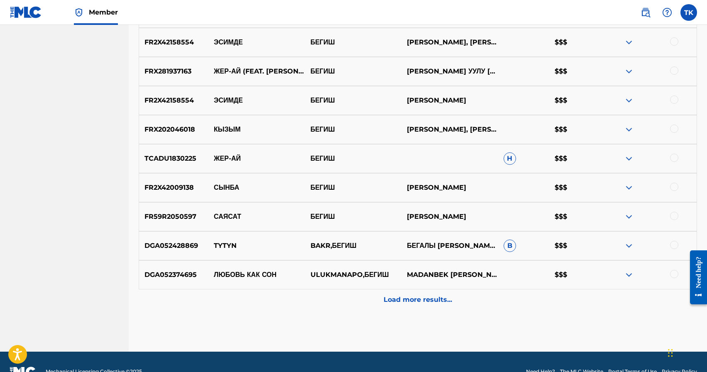
scroll to position [348, 0]
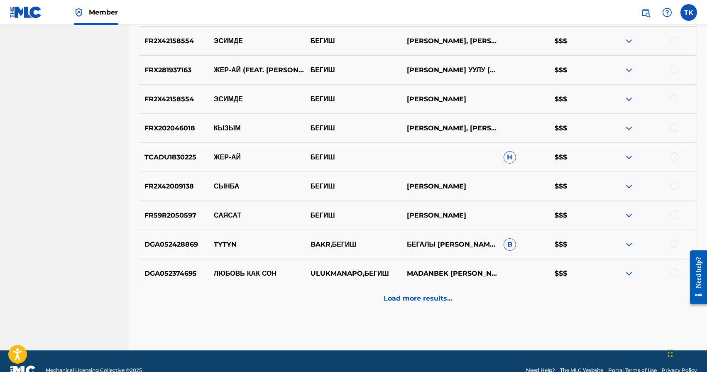
click at [442, 292] on div "Load more results..." at bounding box center [418, 298] width 558 height 21
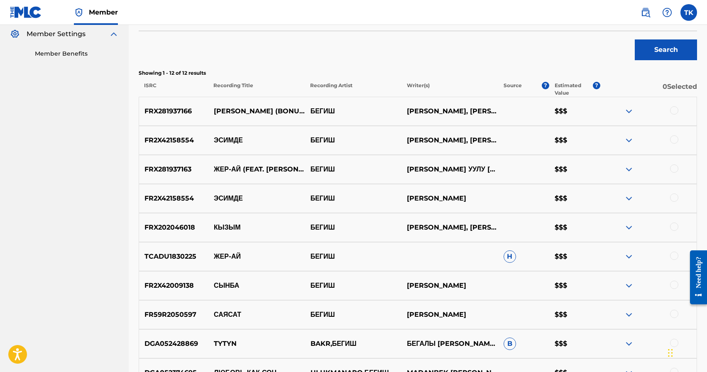
scroll to position [251, 0]
